Goal: Navigation & Orientation: Understand site structure

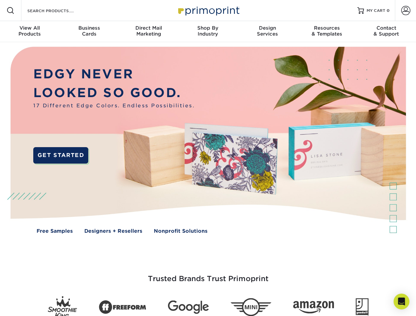
click at [208, 158] on img at bounding box center [208, 145] width 412 height 206
click at [11, 11] on span at bounding box center [11, 11] width 8 height 8
click at [406, 11] on span at bounding box center [405, 10] width 9 height 9
click at [30, 32] on div "View All Products" at bounding box center [29, 31] width 59 height 12
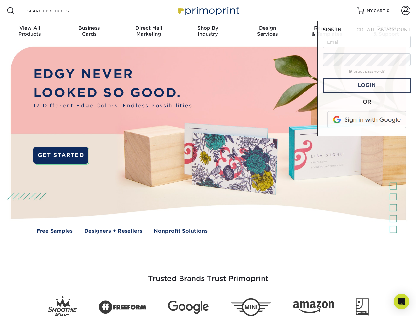
click at [89, 32] on div "Business Cards" at bounding box center [88, 31] width 59 height 12
click at [149, 32] on div "Direct Mail Marketing" at bounding box center [148, 31] width 59 height 12
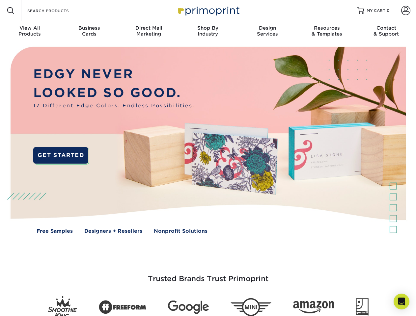
click at [208, 32] on div "Shop By Industry" at bounding box center [207, 31] width 59 height 12
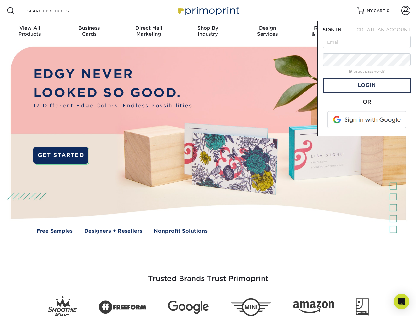
click at [268, 32] on div "Design Services" at bounding box center [267, 31] width 59 height 12
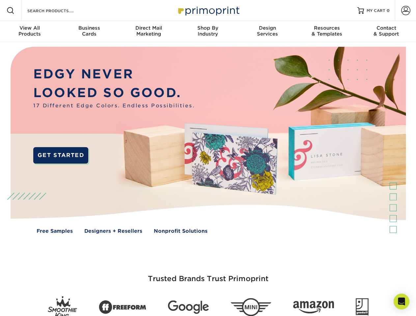
click at [327, 32] on span "SIGN IN" at bounding box center [332, 29] width 18 height 5
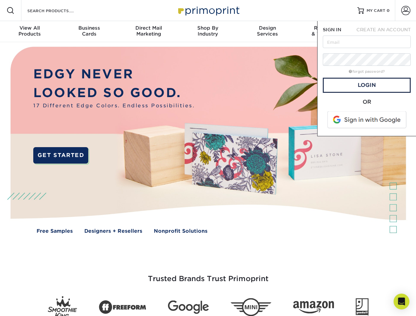
click at [386, 32] on div "Contact & Support" at bounding box center [386, 31] width 59 height 12
